Goal: Navigation & Orientation: Find specific page/section

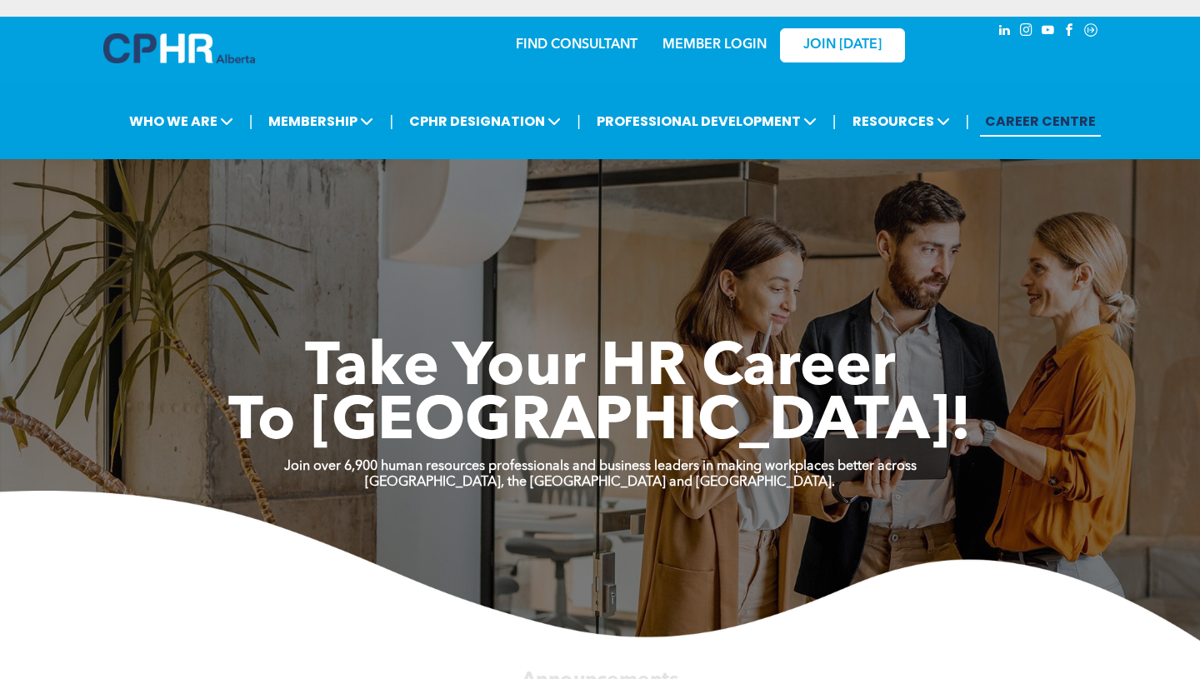
click at [736, 47] on link "MEMBER LOGIN" at bounding box center [714, 44] width 104 height 13
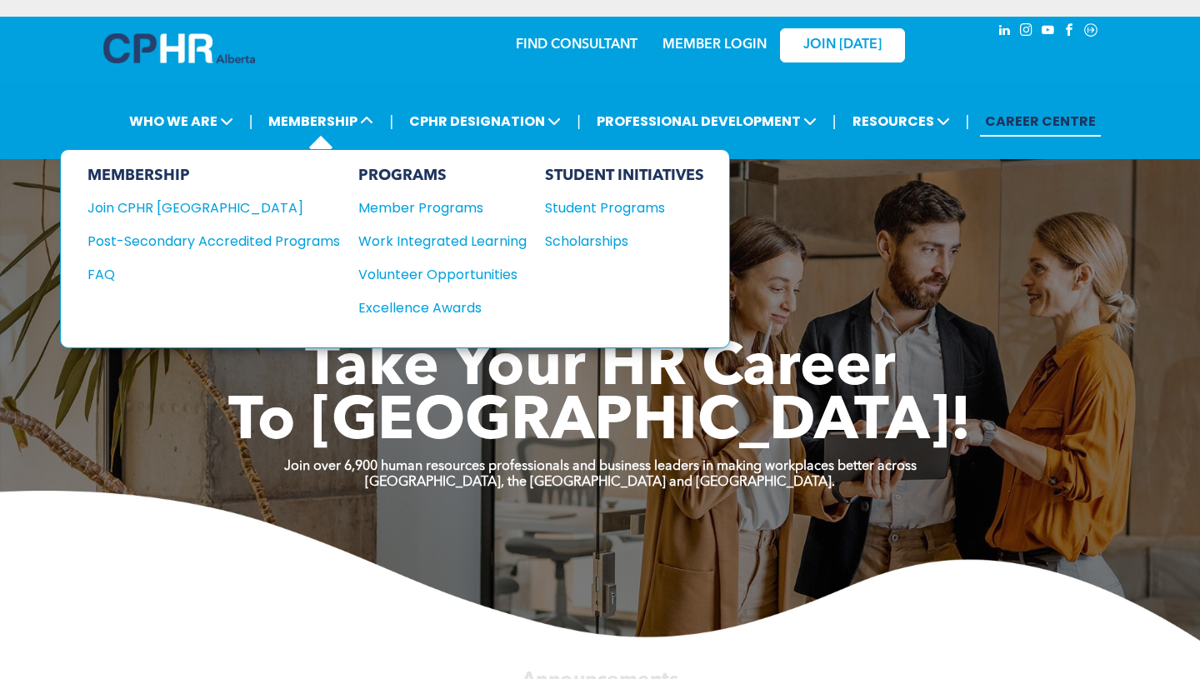
click at [417, 229] on div "PROGRAMS Member Programs Work Integrated Learning Volunteer Opportunities Excel…" at bounding box center [442, 249] width 168 height 164
click at [418, 234] on div "Work Integrated Learning" at bounding box center [434, 241] width 152 height 21
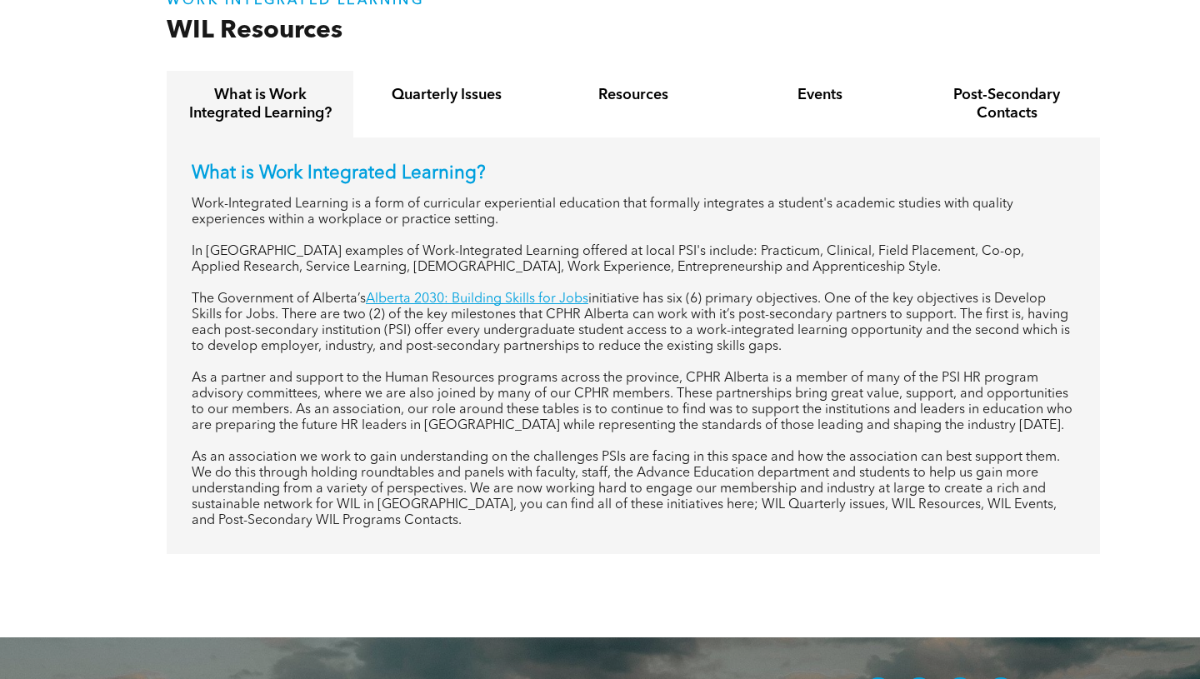
scroll to position [687, 0]
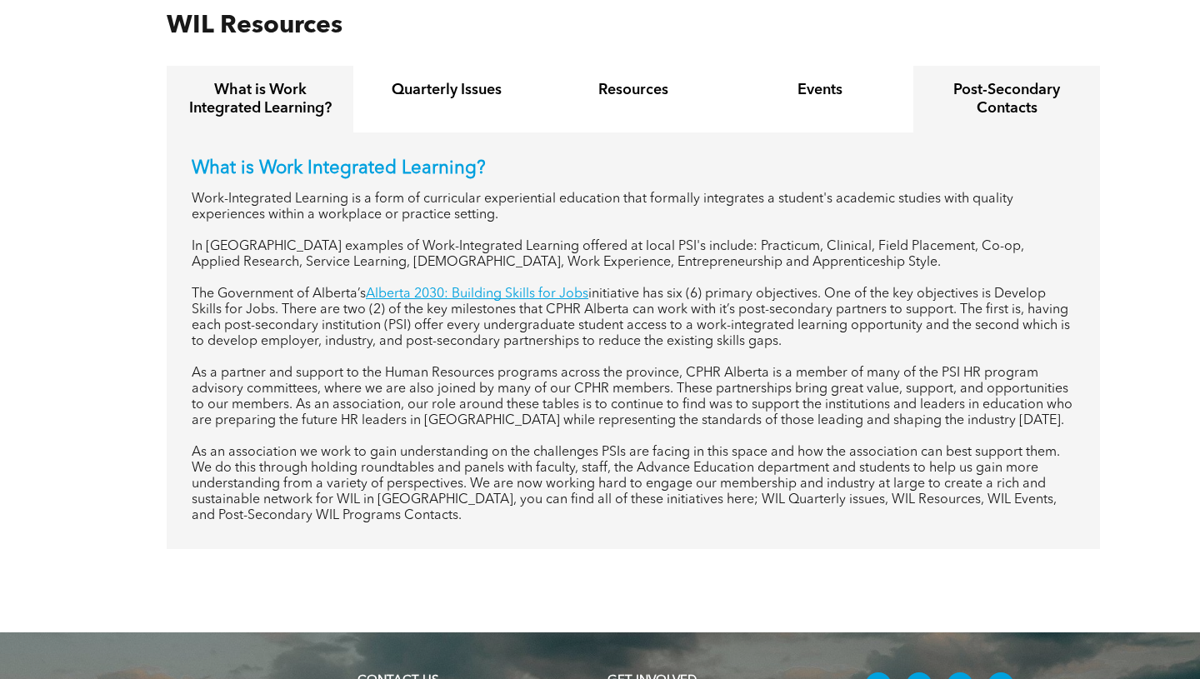
click at [992, 108] on h4 "Post-Secondary Contacts" at bounding box center [1006, 99] width 157 height 37
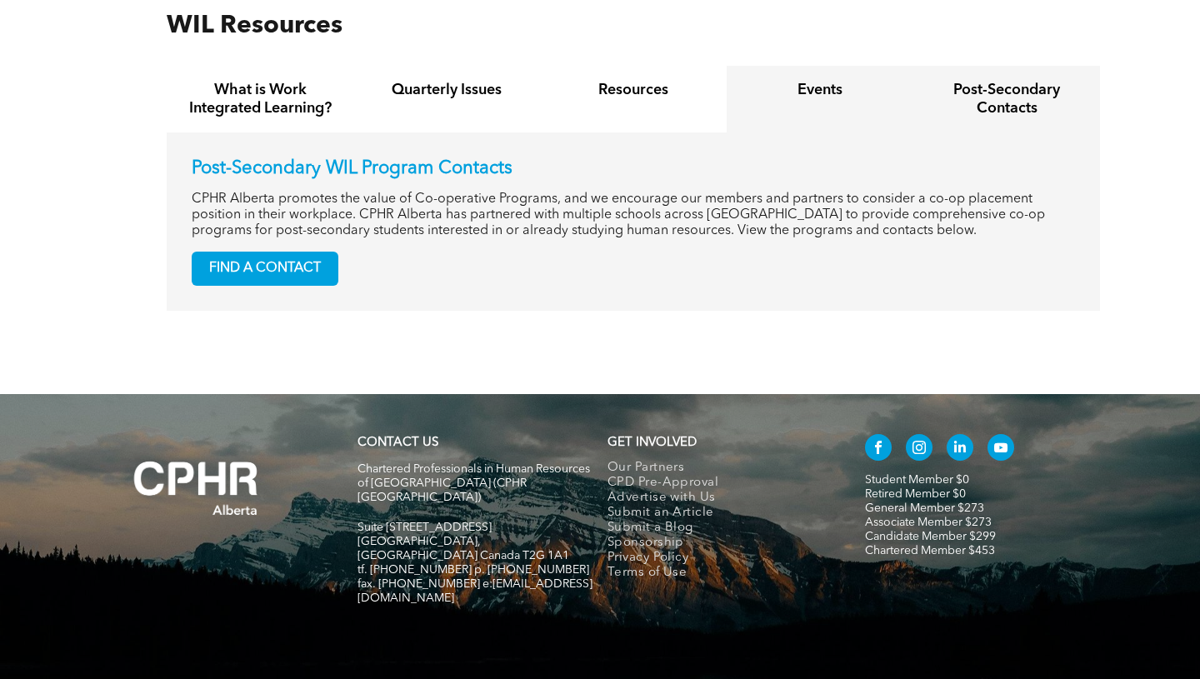
click at [742, 109] on div "Events" at bounding box center [819, 99] width 187 height 67
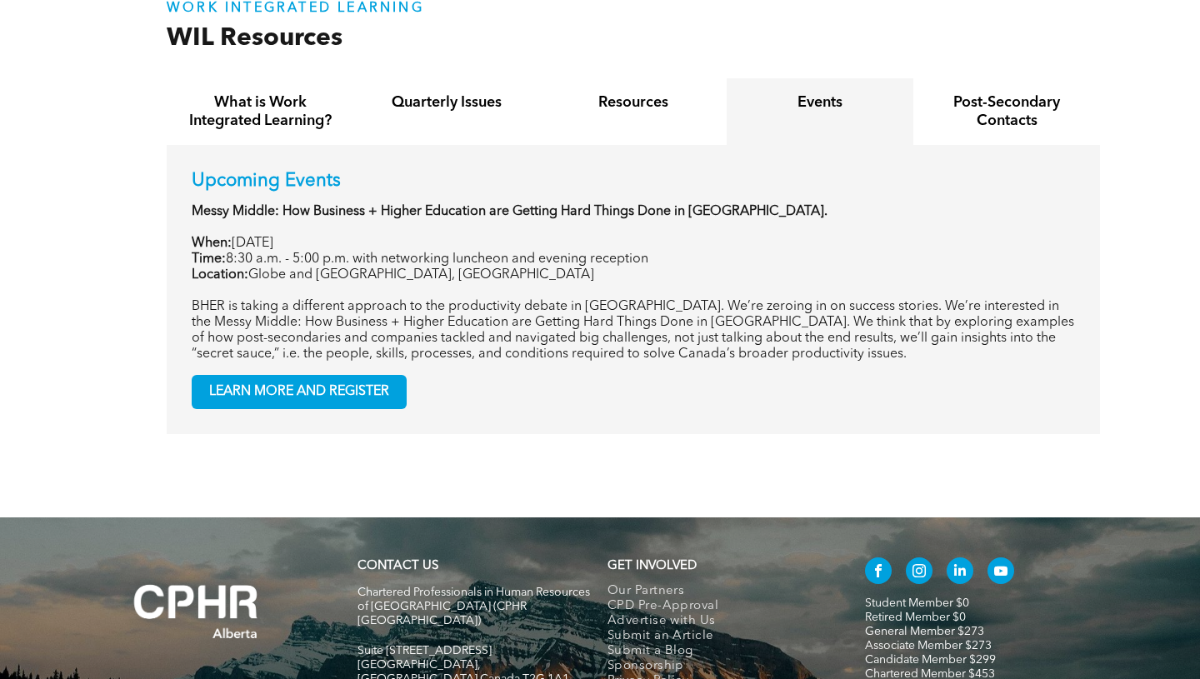
scroll to position [674, 0]
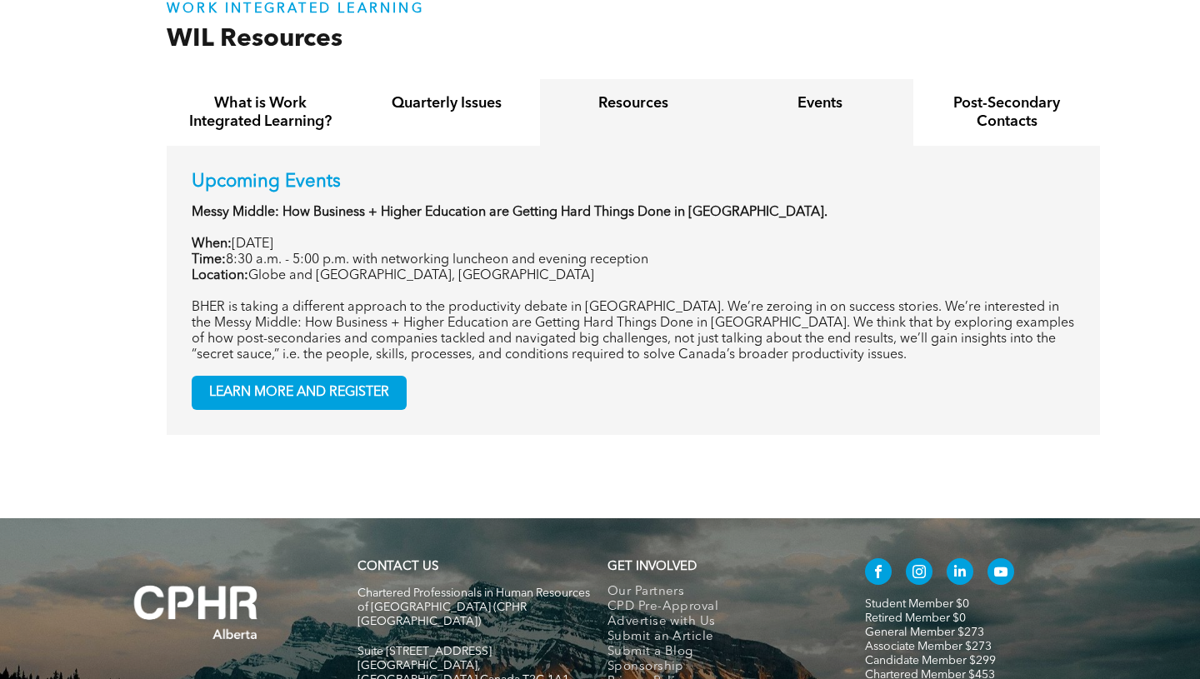
click at [615, 92] on div "Resources" at bounding box center [633, 112] width 187 height 67
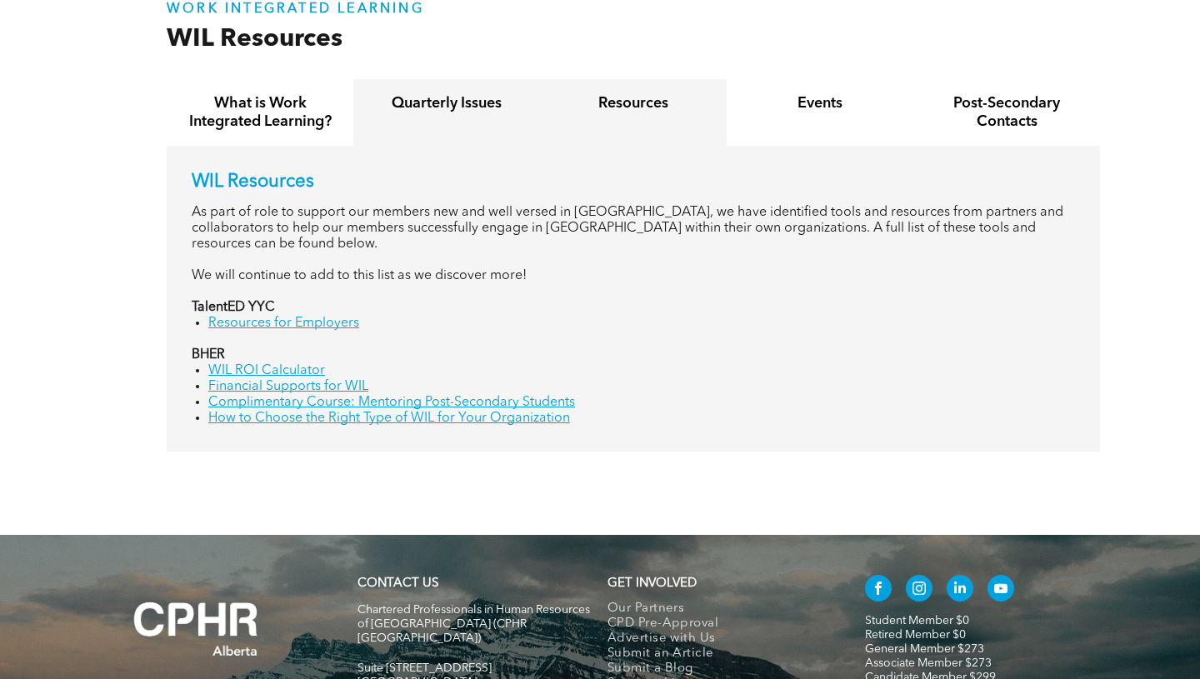
click at [478, 103] on h4 "Quarterly Issues" at bounding box center [446, 103] width 157 height 18
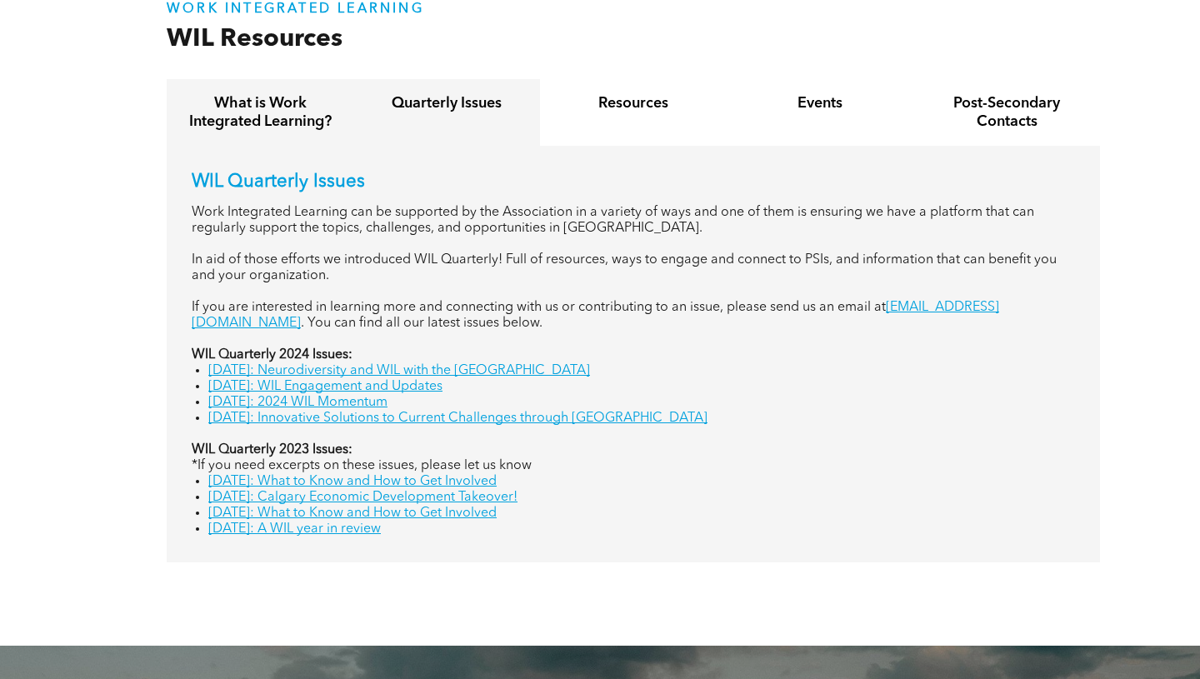
click at [267, 113] on h4 "What is Work Integrated Learning?" at bounding box center [260, 112] width 157 height 37
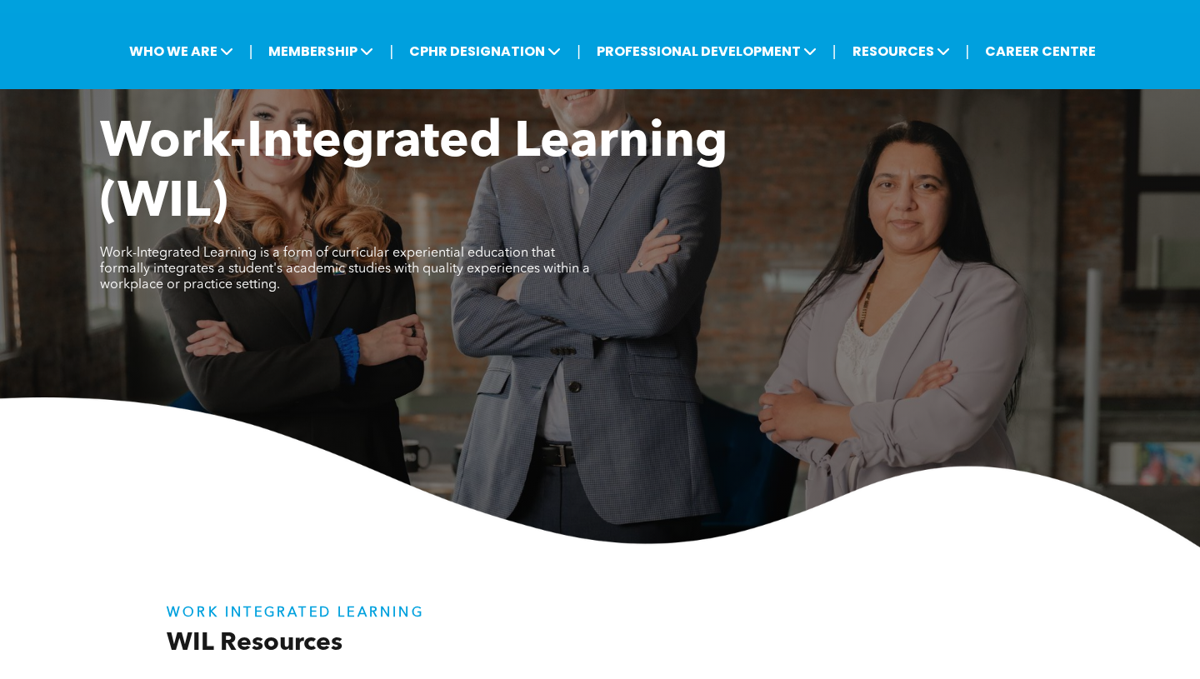
scroll to position [34, 0]
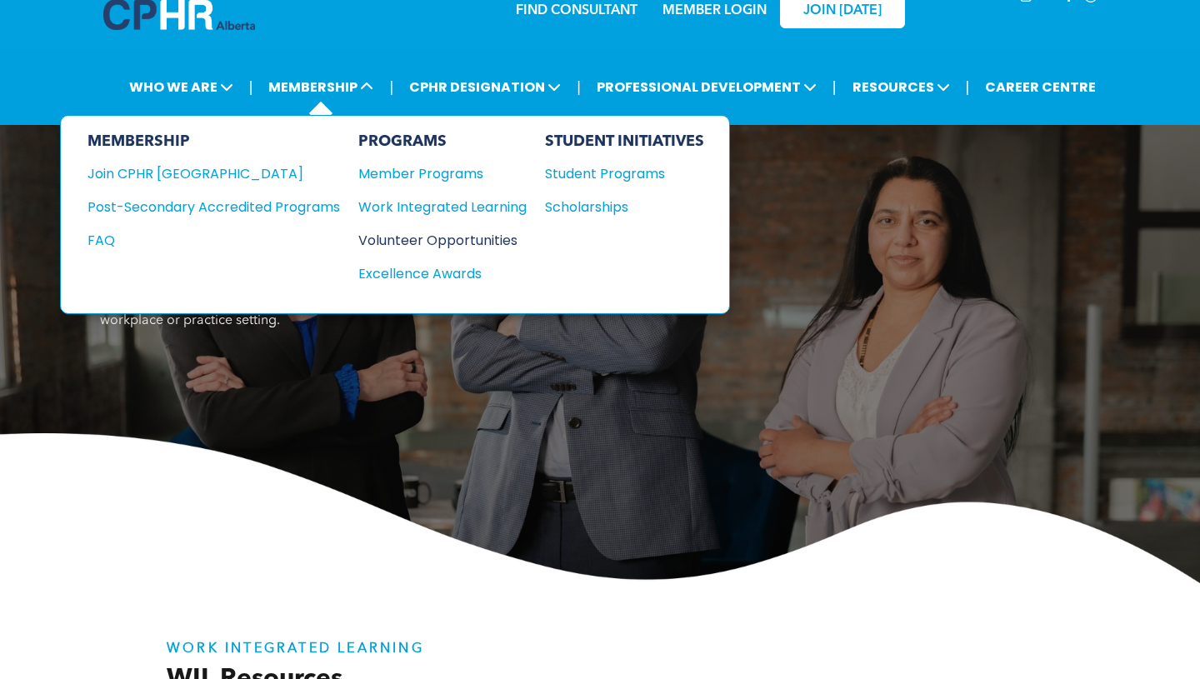
click at [426, 245] on div "Volunteer Opportunities" at bounding box center [434, 240] width 152 height 21
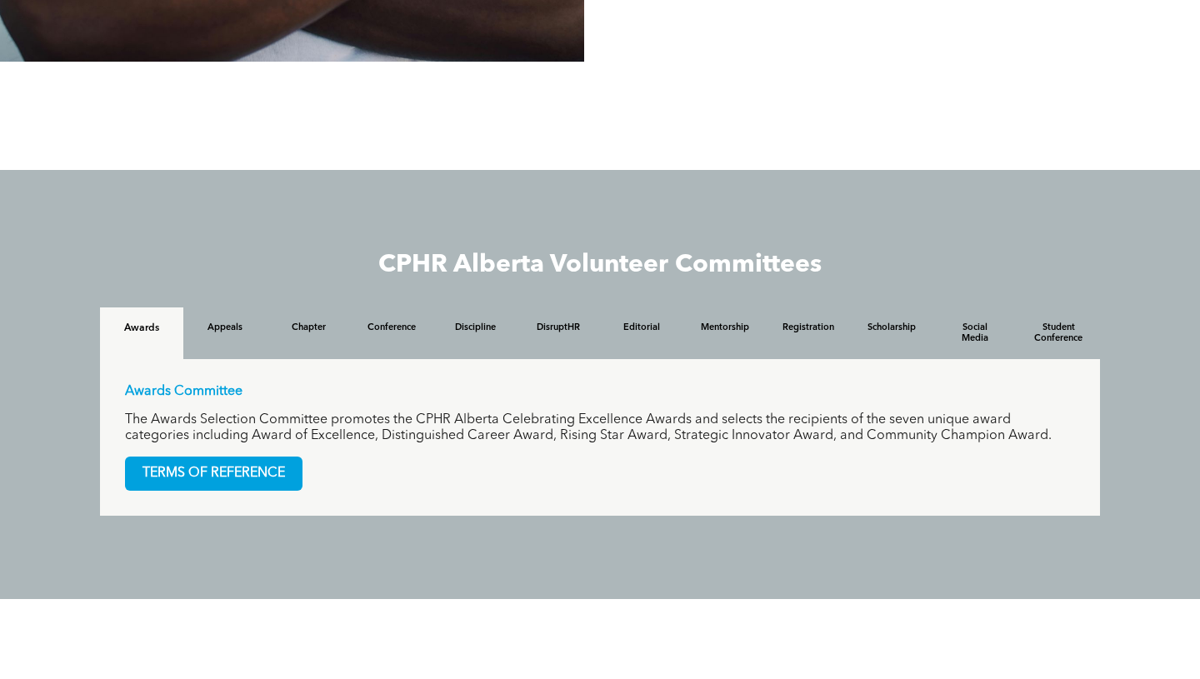
scroll to position [1424, 0]
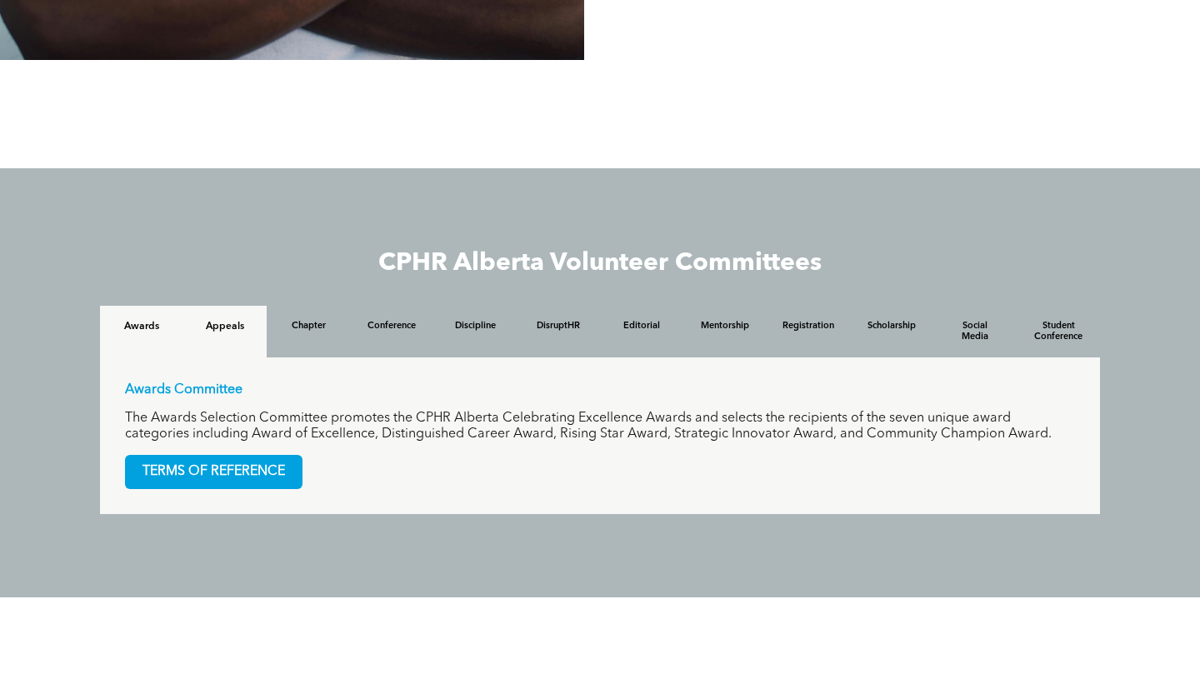
click at [251, 339] on div "Appeals" at bounding box center [224, 332] width 83 height 52
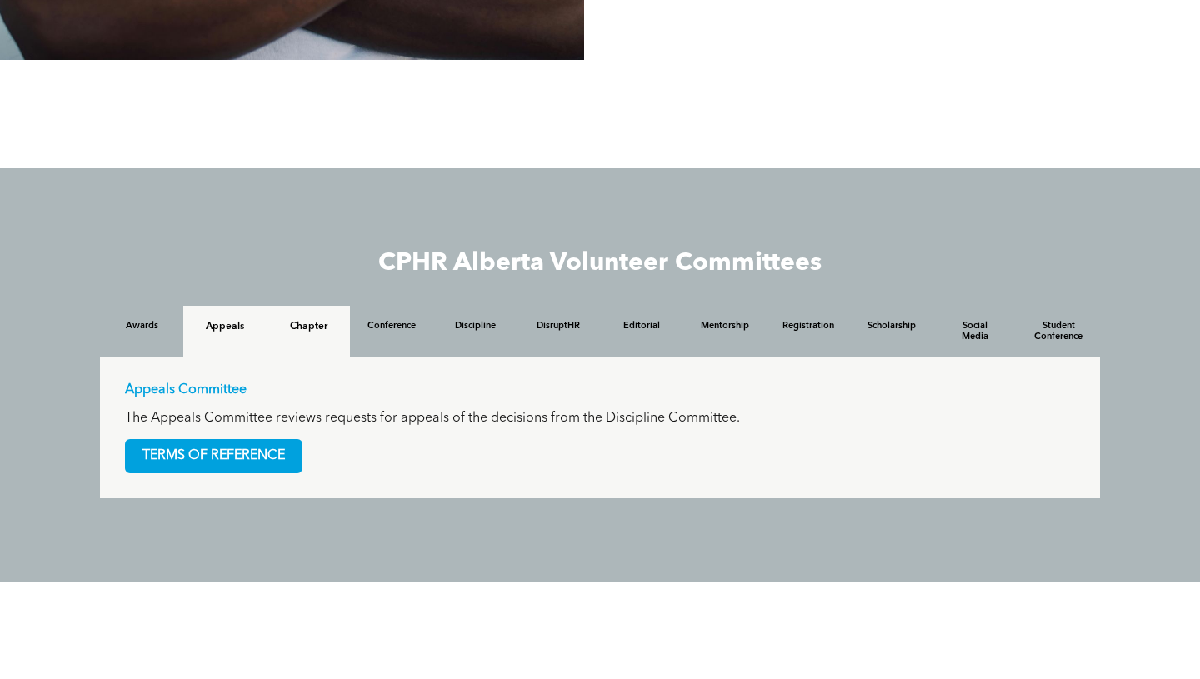
click at [322, 331] on h4 "Chapter" at bounding box center [308, 327] width 53 height 12
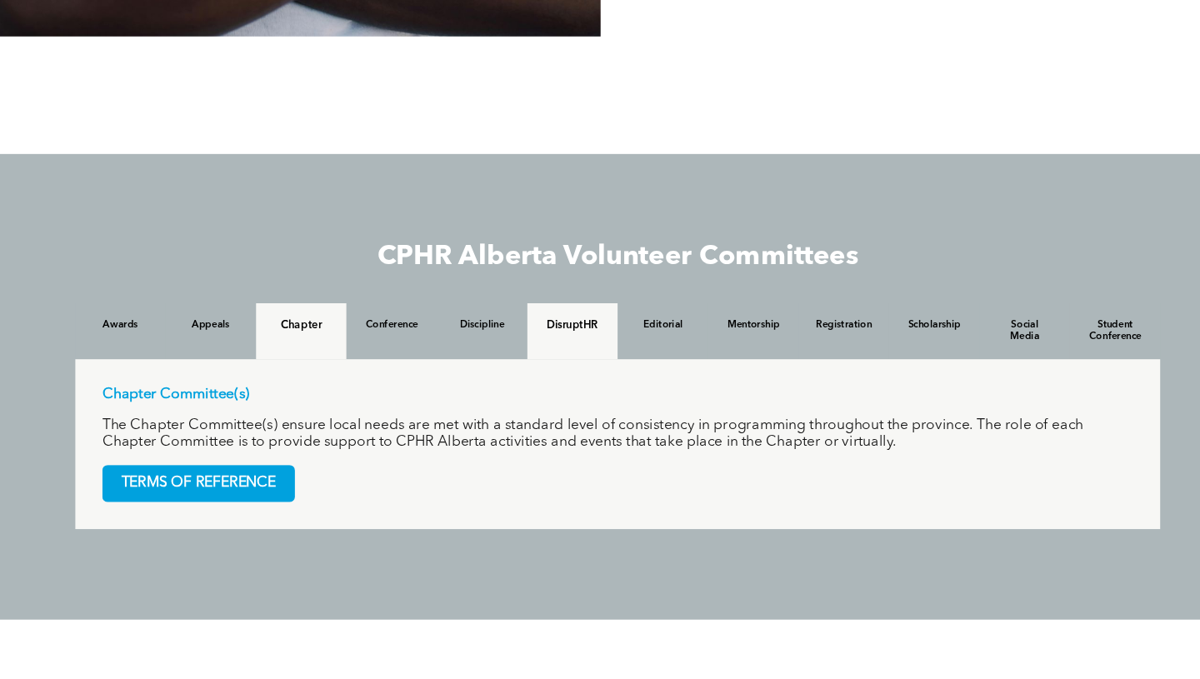
click at [581, 332] on h4 "DisruptHR" at bounding box center [558, 327] width 53 height 12
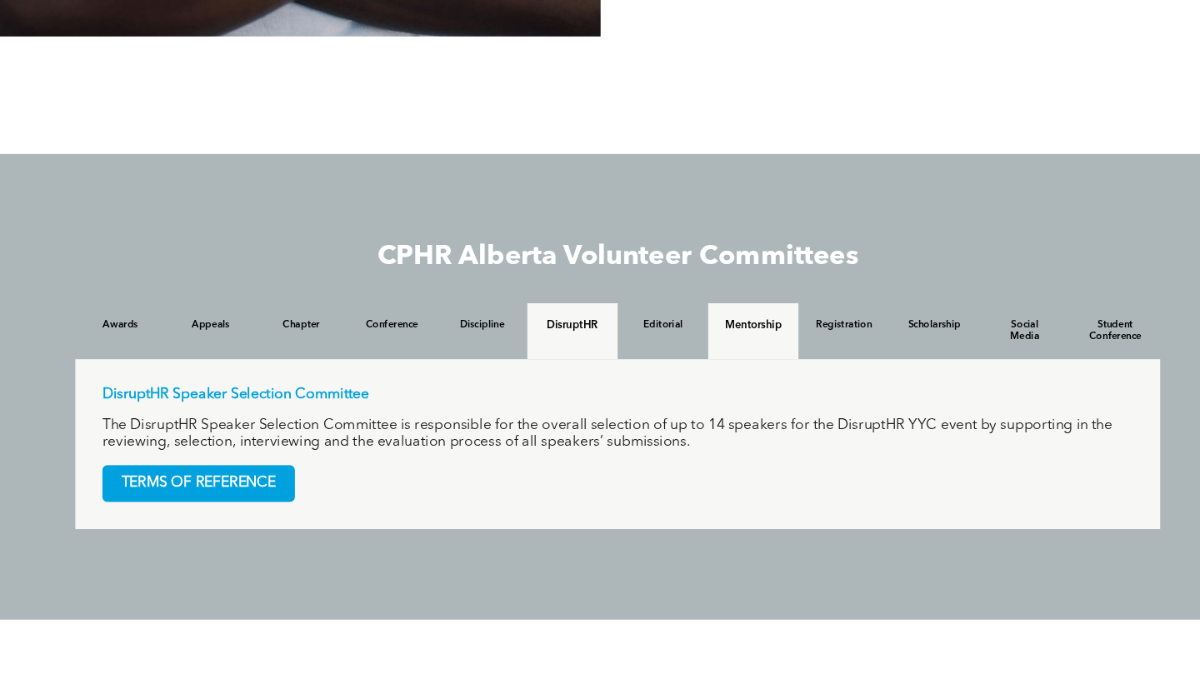
click at [735, 322] on h4 "Mentorship" at bounding box center [724, 327] width 53 height 12
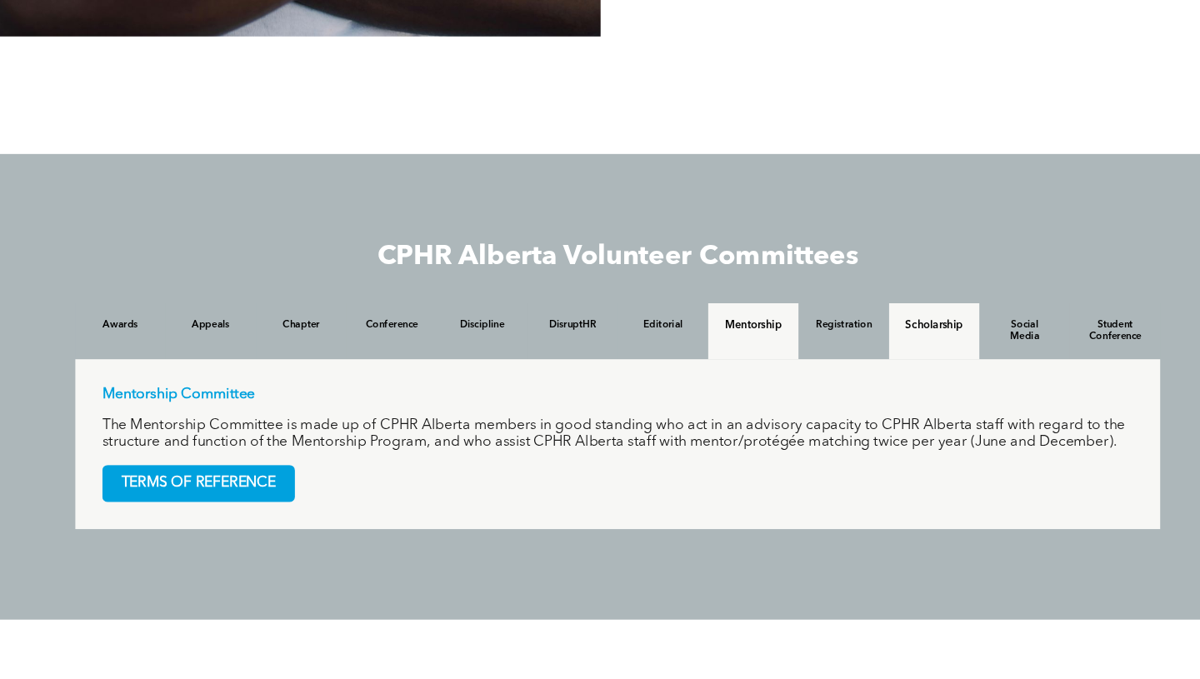
click at [866, 332] on h4 "Scholarship" at bounding box center [891, 327] width 53 height 12
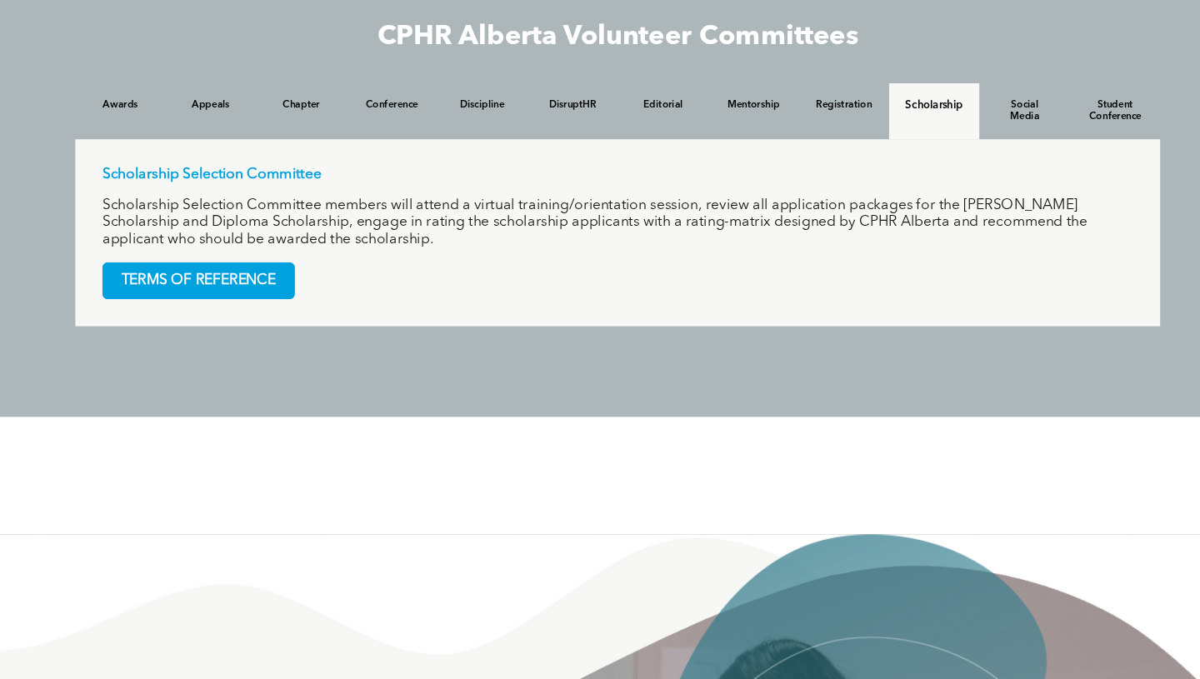
scroll to position [1510, 0]
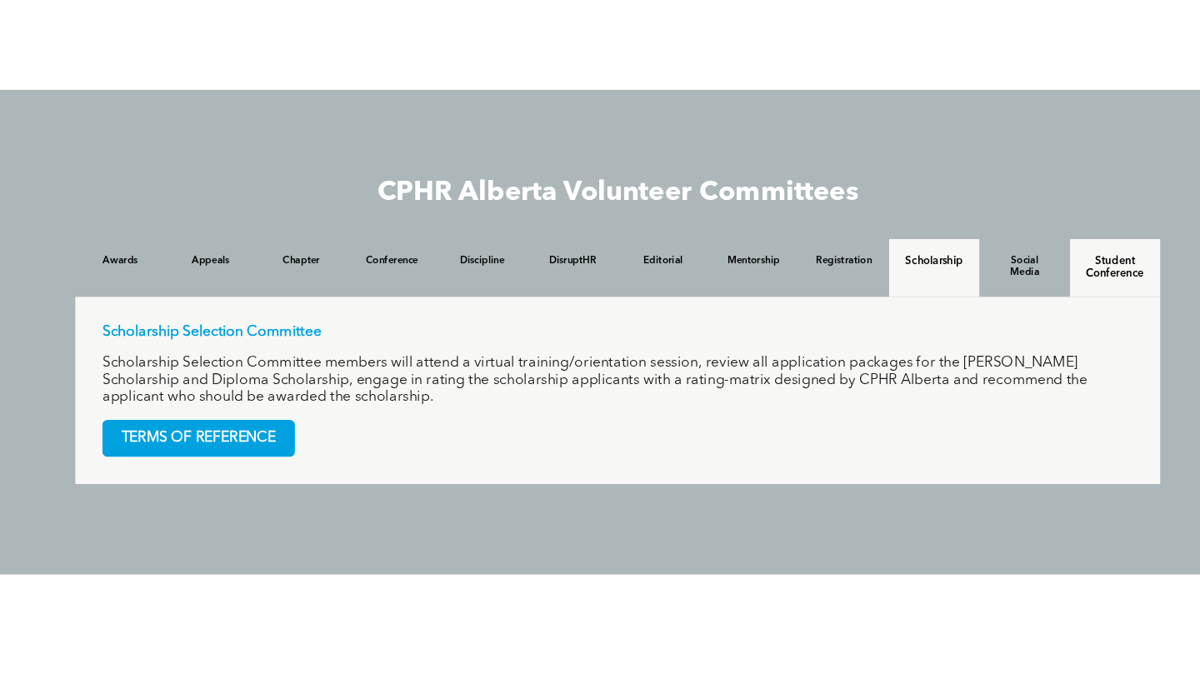
click at [1053, 270] on div "Student Conference" at bounding box center [1057, 246] width 83 height 53
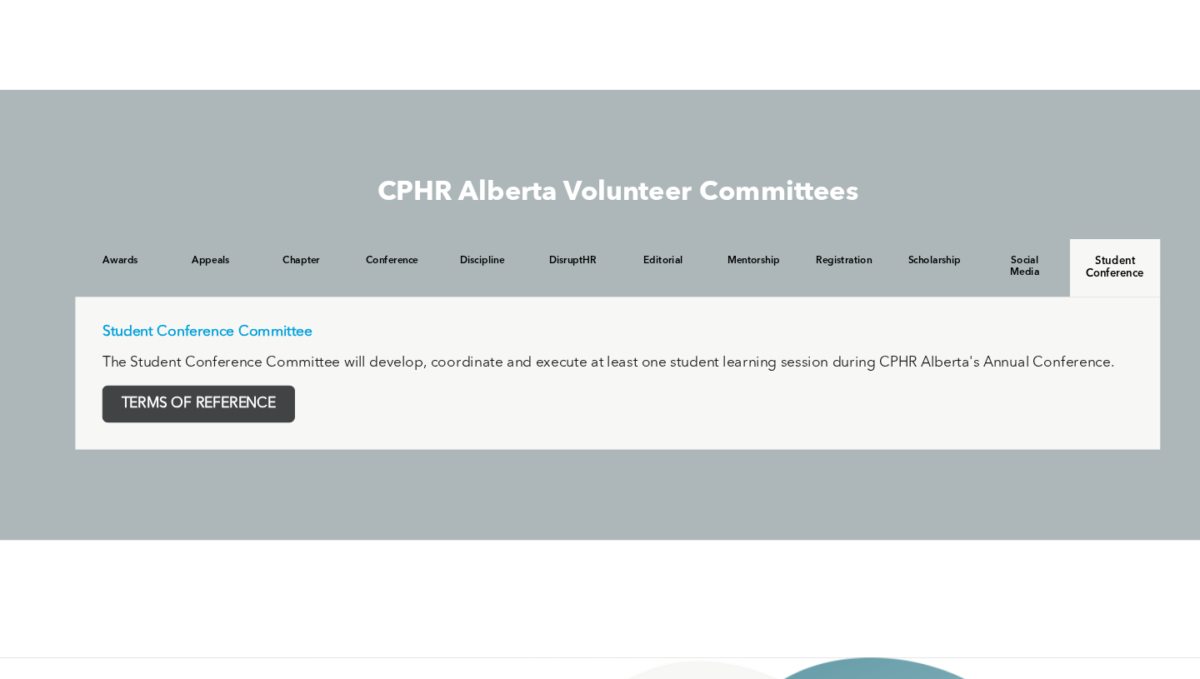
click at [259, 377] on span "TERMS OF REFERENCE" at bounding box center [214, 372] width 176 height 32
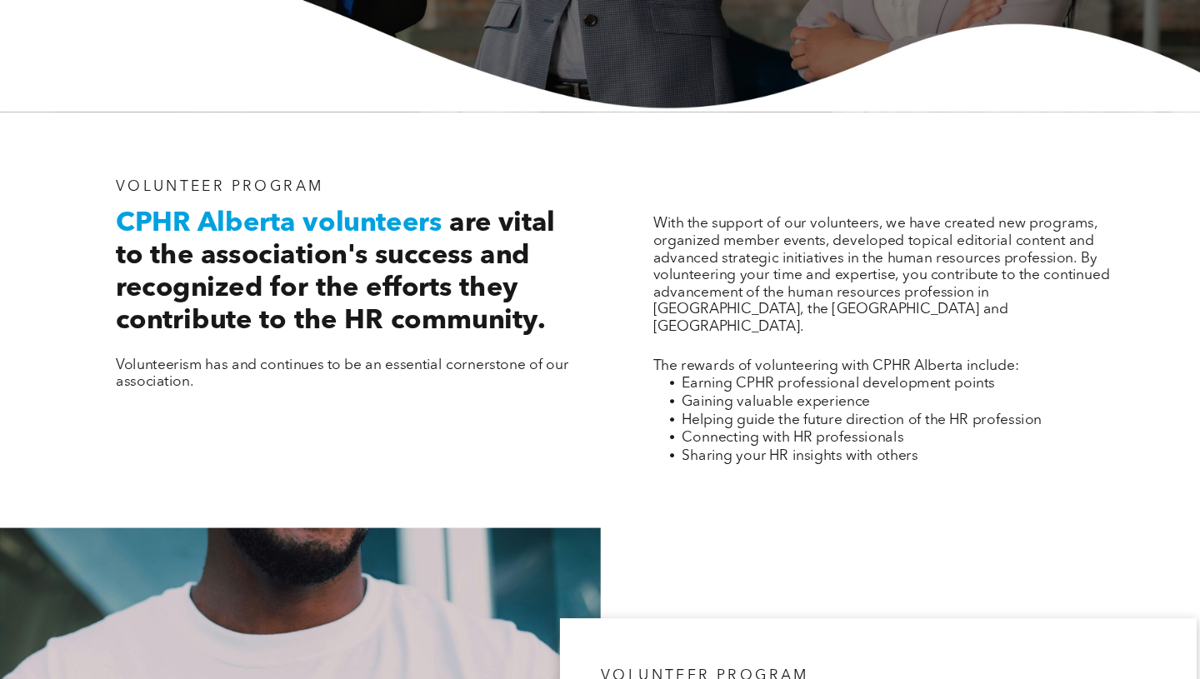
scroll to position [0, 0]
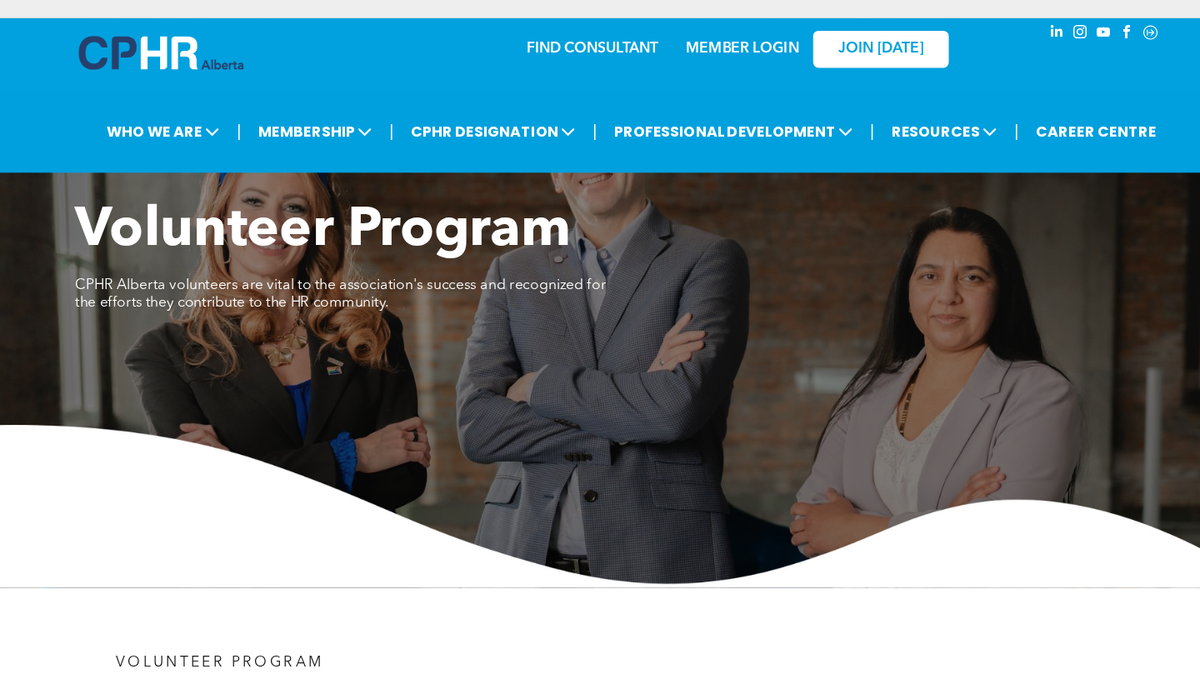
click at [717, 53] on div "MEMBER LOGIN" at bounding box center [715, 40] width 108 height 30
click at [717, 45] on link "MEMBER LOGIN" at bounding box center [714, 44] width 104 height 13
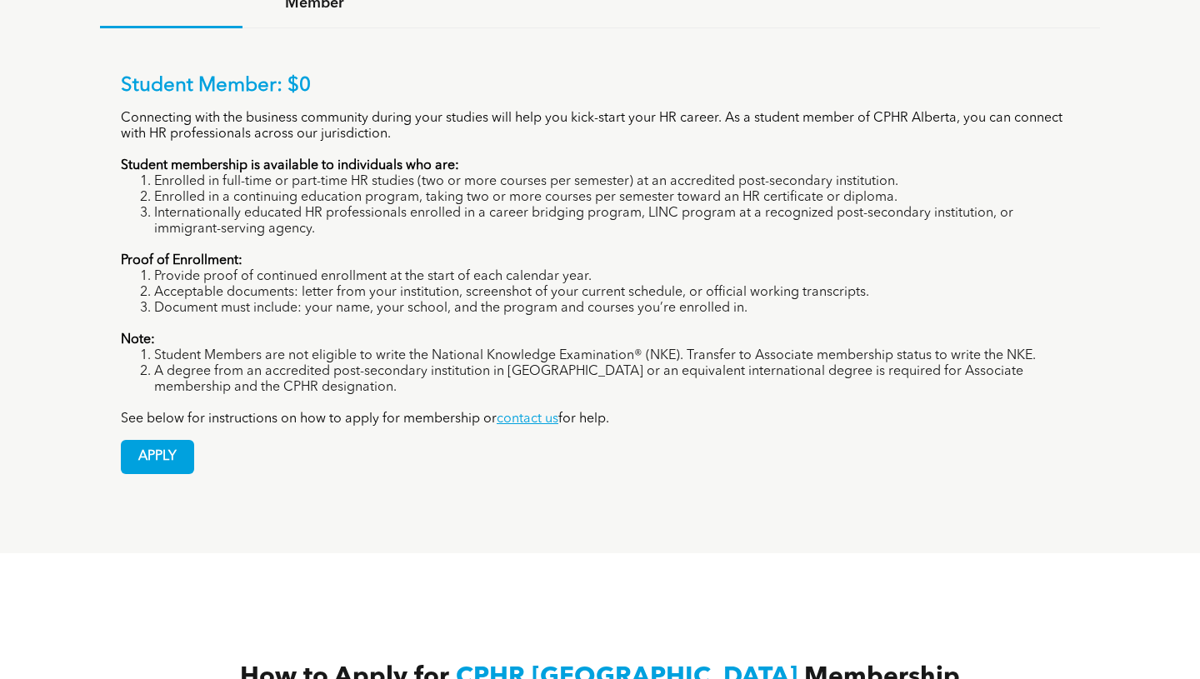
scroll to position [1784, 0]
